Goal: Information Seeking & Learning: Understand process/instructions

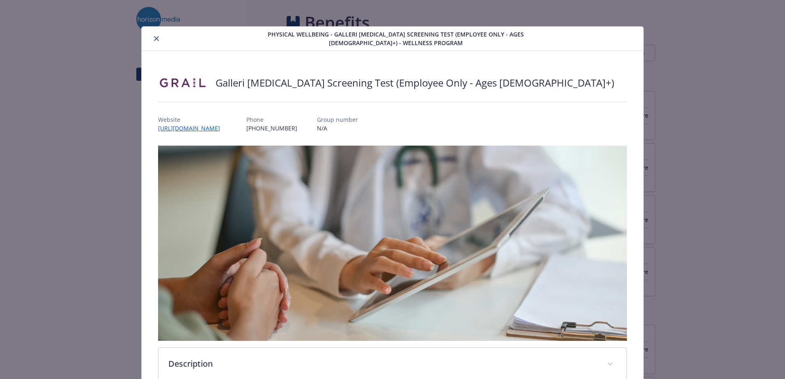
scroll to position [66, 0]
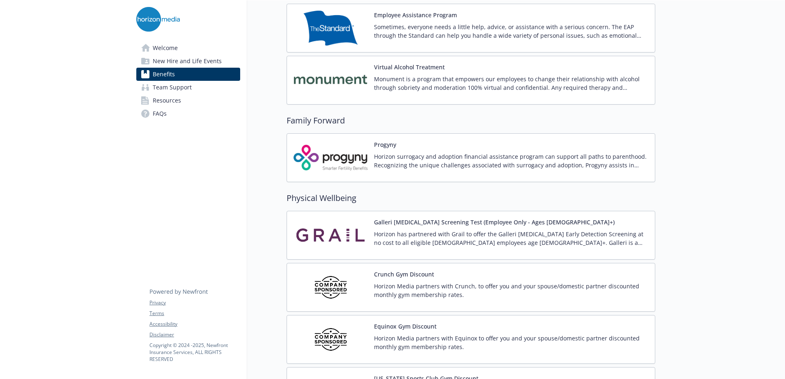
scroll to position [1600, 0]
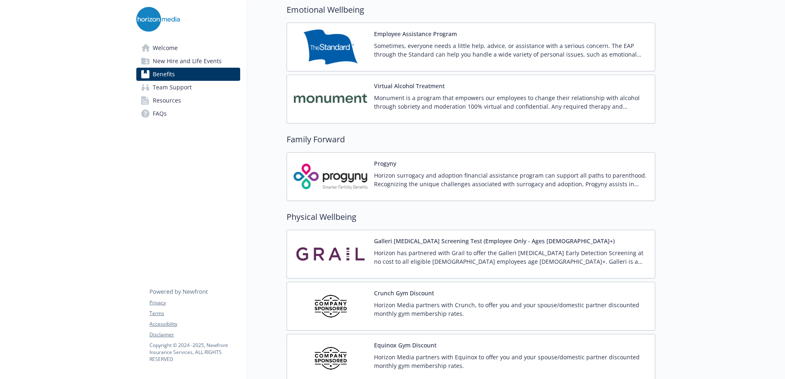
click at [195, 61] on span "New Hire and Life Events" at bounding box center [187, 61] width 69 height 13
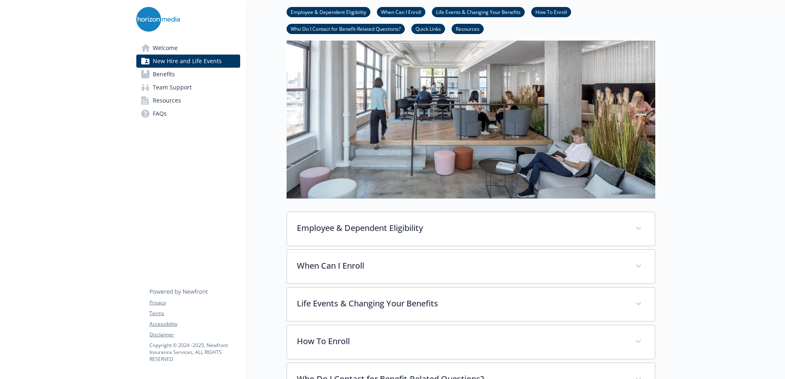
scroll to position [124, 0]
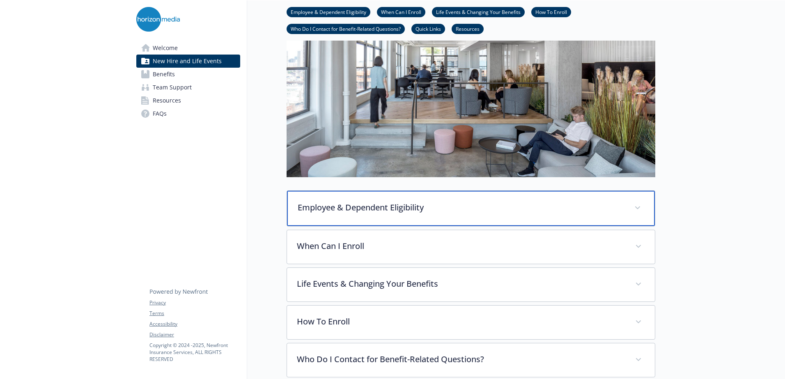
click at [441, 207] on p "Employee & Dependent Eligibility" at bounding box center [461, 207] width 327 height 12
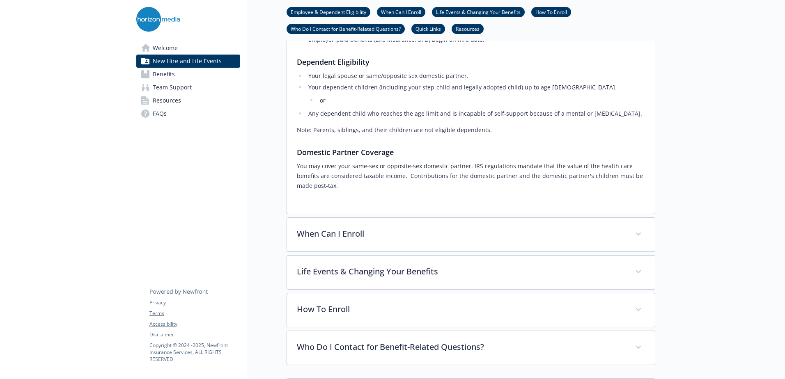
scroll to position [411, 0]
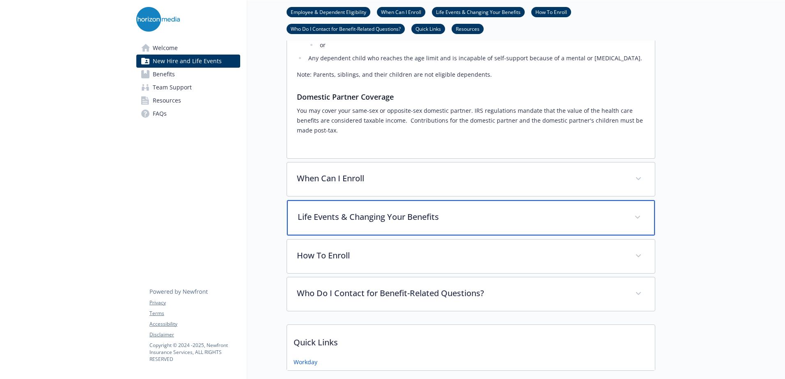
click at [435, 216] on div "Life Events & Changing Your Benefits" at bounding box center [471, 217] width 368 height 35
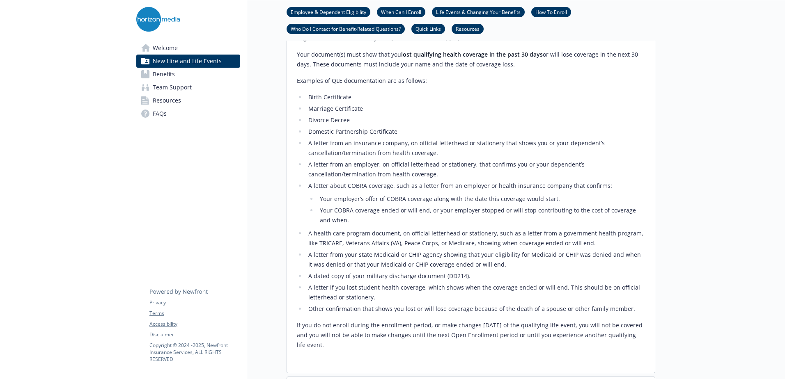
scroll to position [822, 0]
